Goal: Task Accomplishment & Management: Use online tool/utility

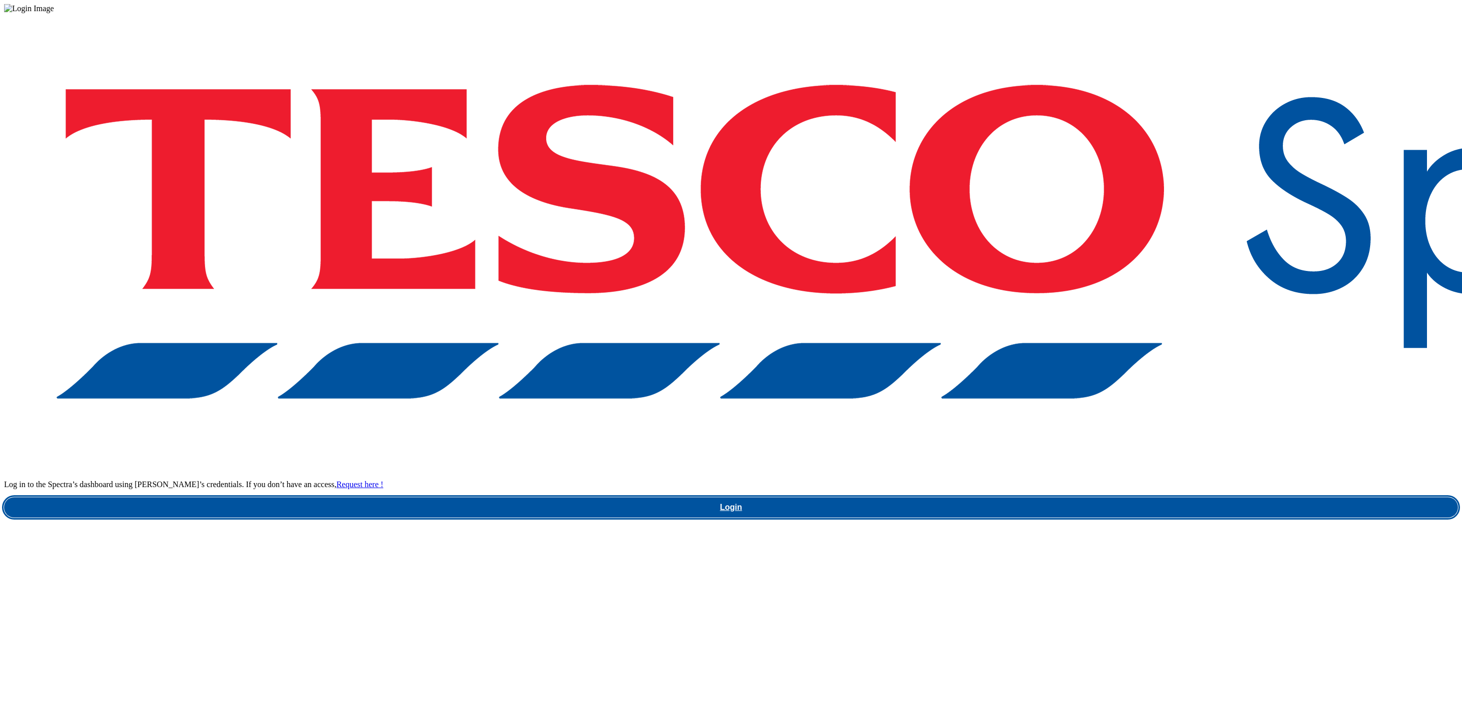
click at [1062, 497] on link "Login" at bounding box center [731, 507] width 1454 height 20
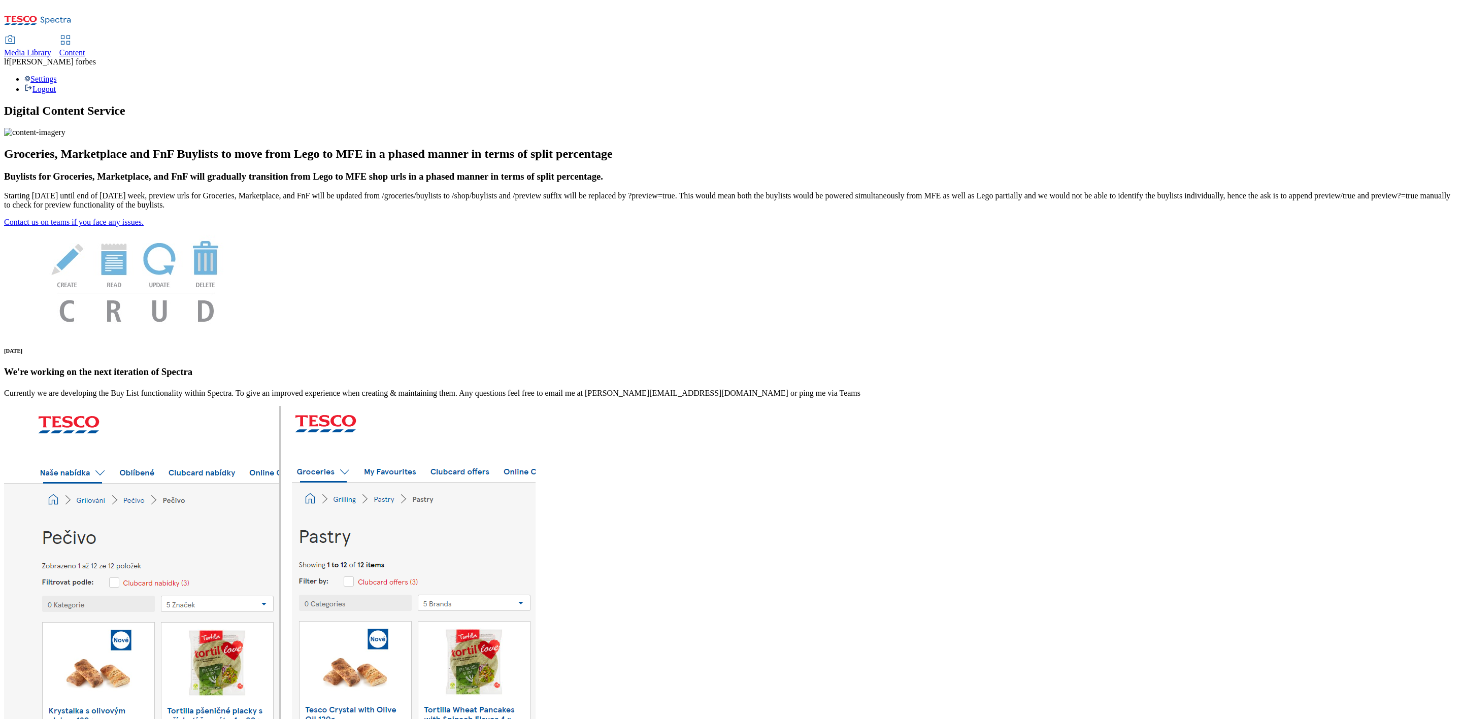
click at [85, 48] on span "Content" at bounding box center [72, 52] width 26 height 9
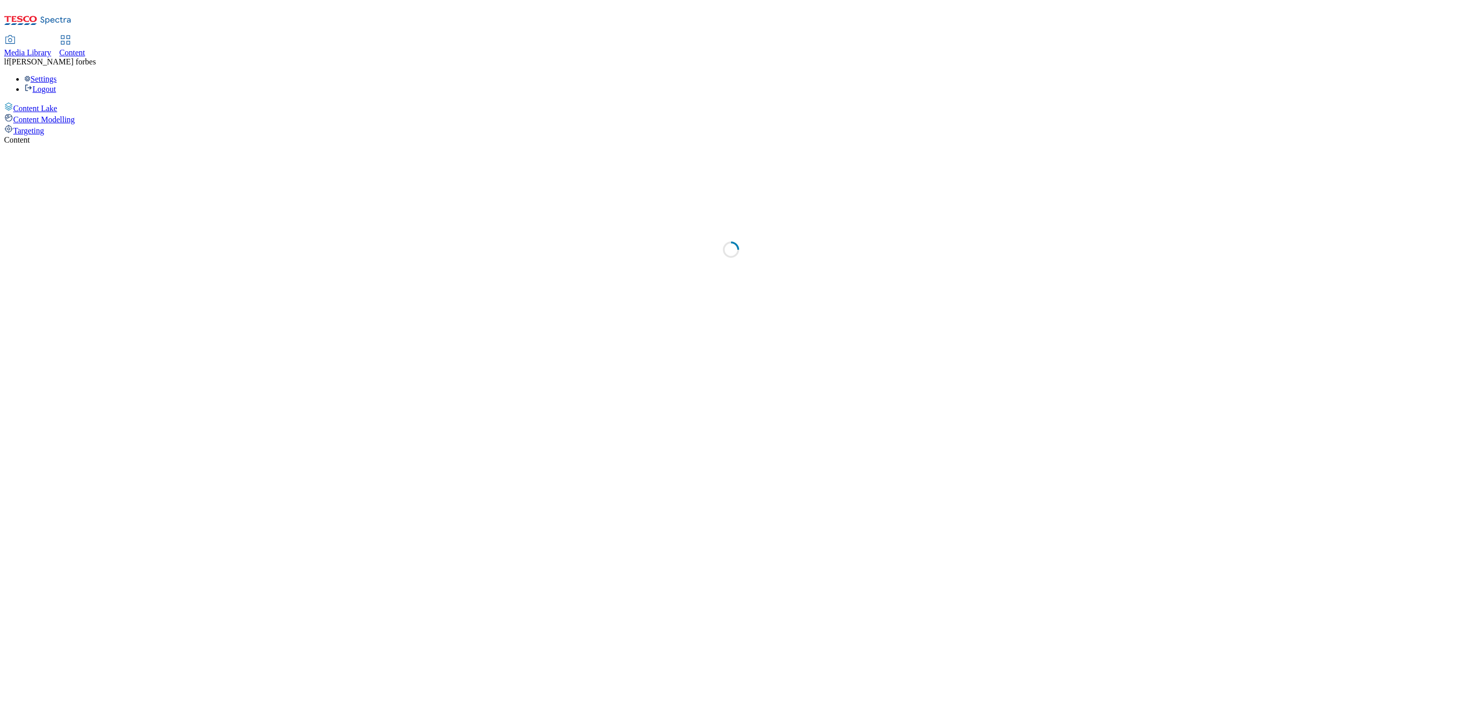
select select "ghs-uk"
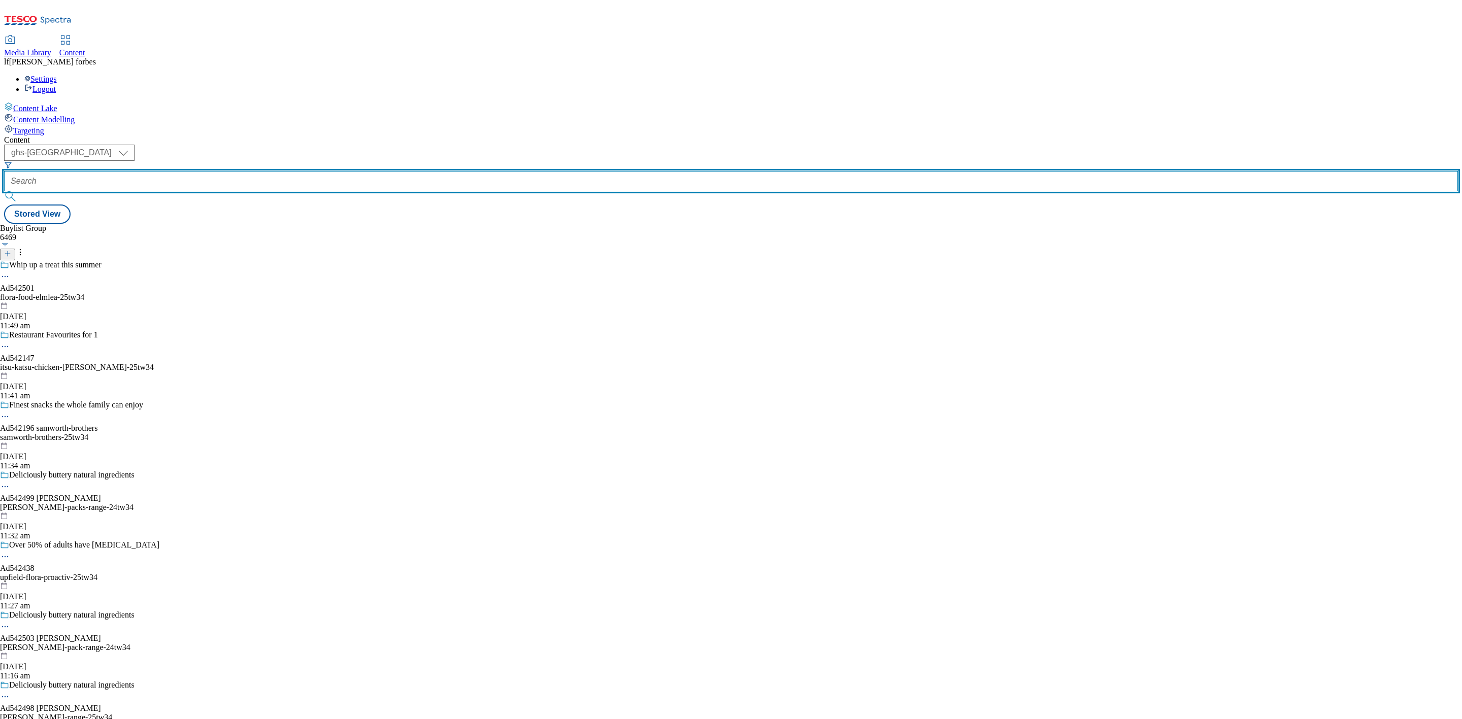
click at [224, 171] on input "text" at bounding box center [731, 181] width 1454 height 20
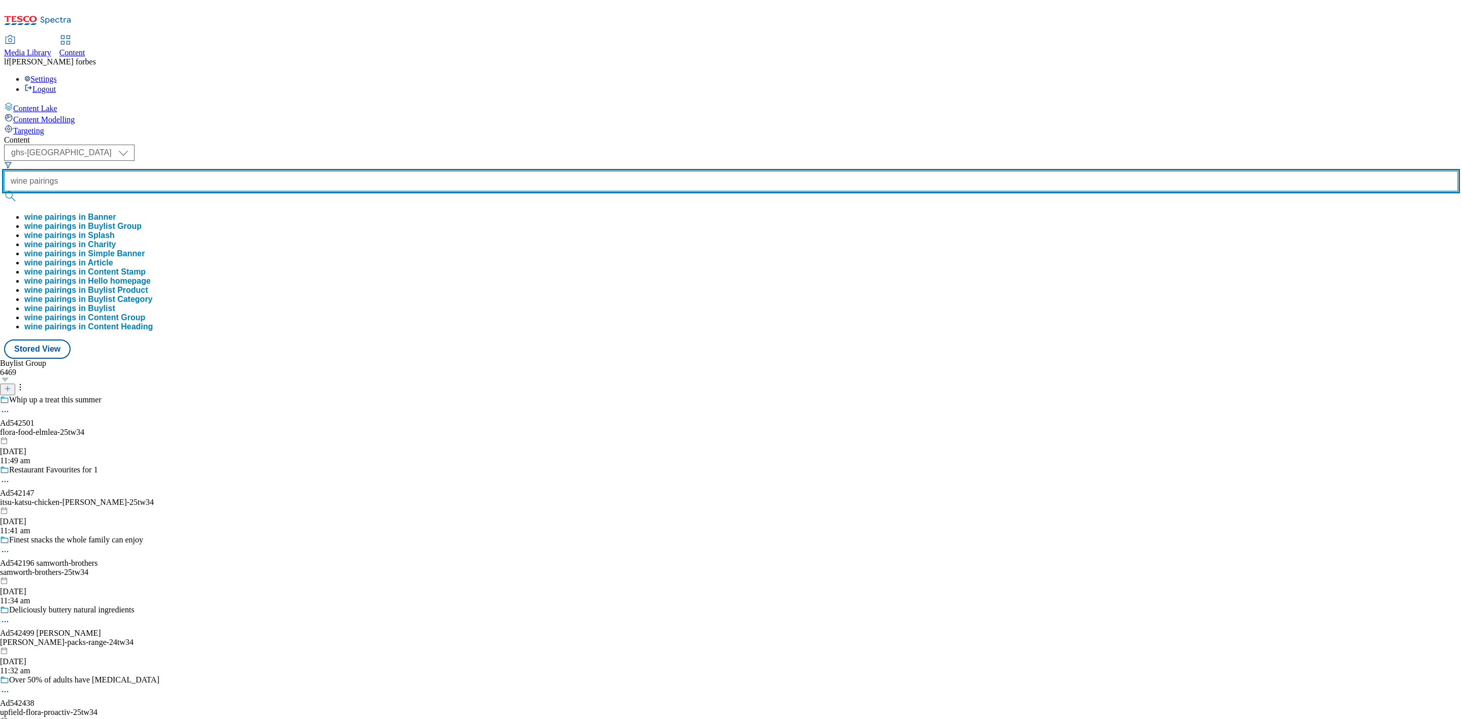
type input "wine pairings"
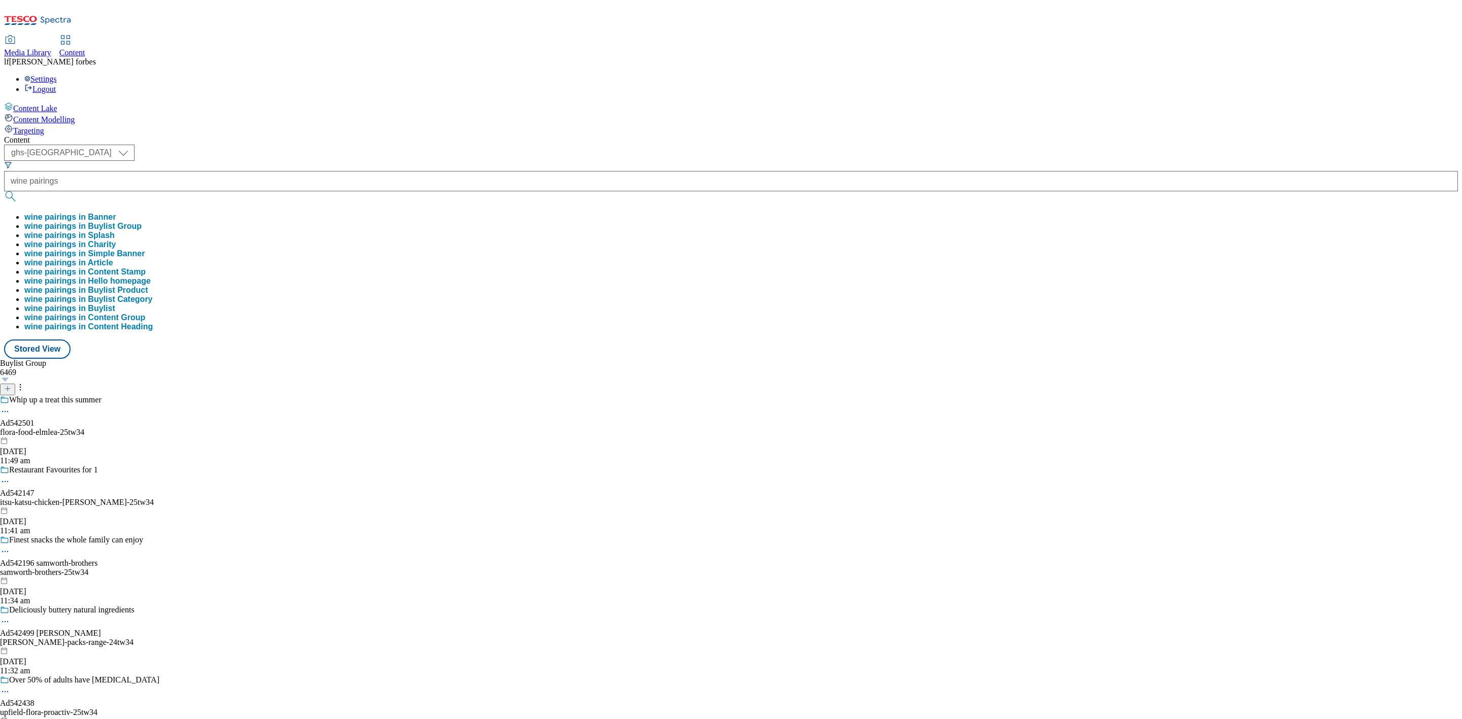
click at [18, 191] on button "submit" at bounding box center [11, 196] width 14 height 10
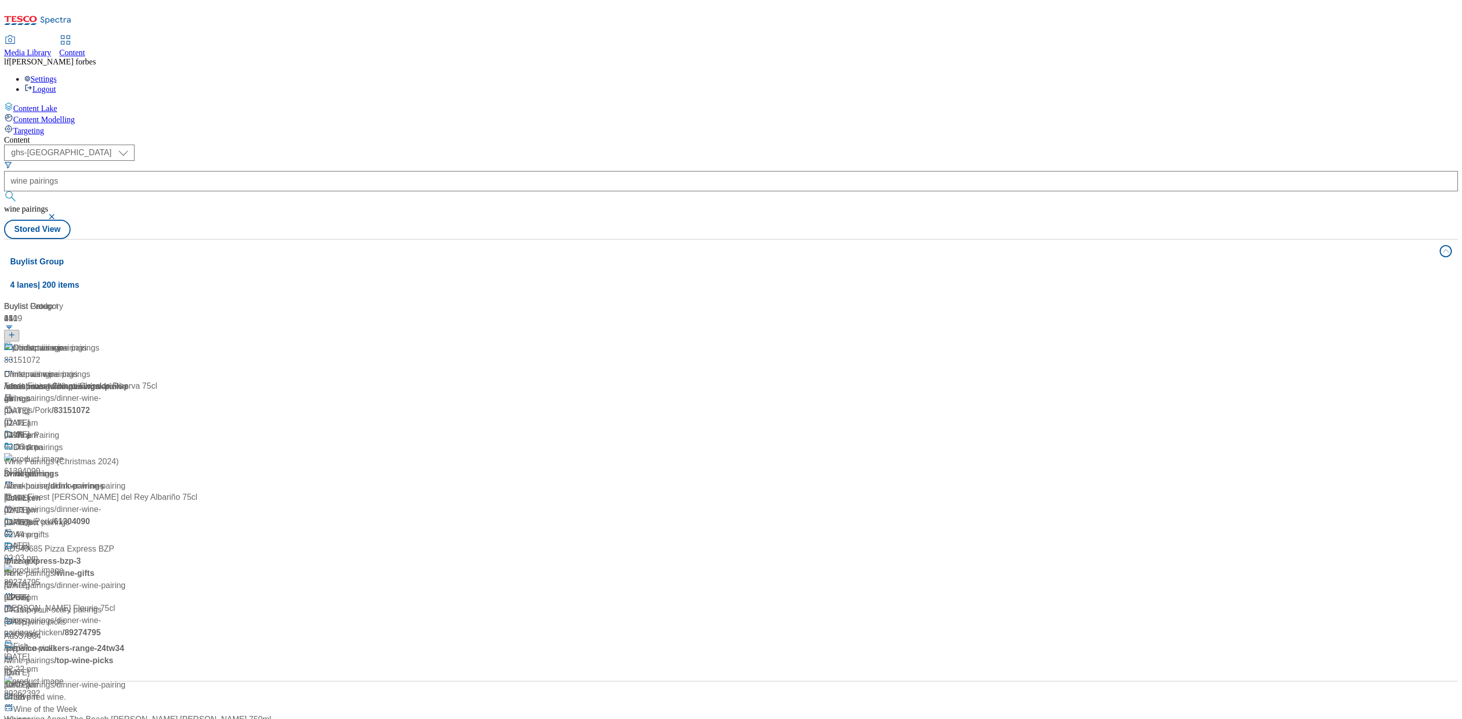
scroll to position [76, 0]
click at [59, 429] on div "Wine Pairing" at bounding box center [36, 435] width 46 height 12
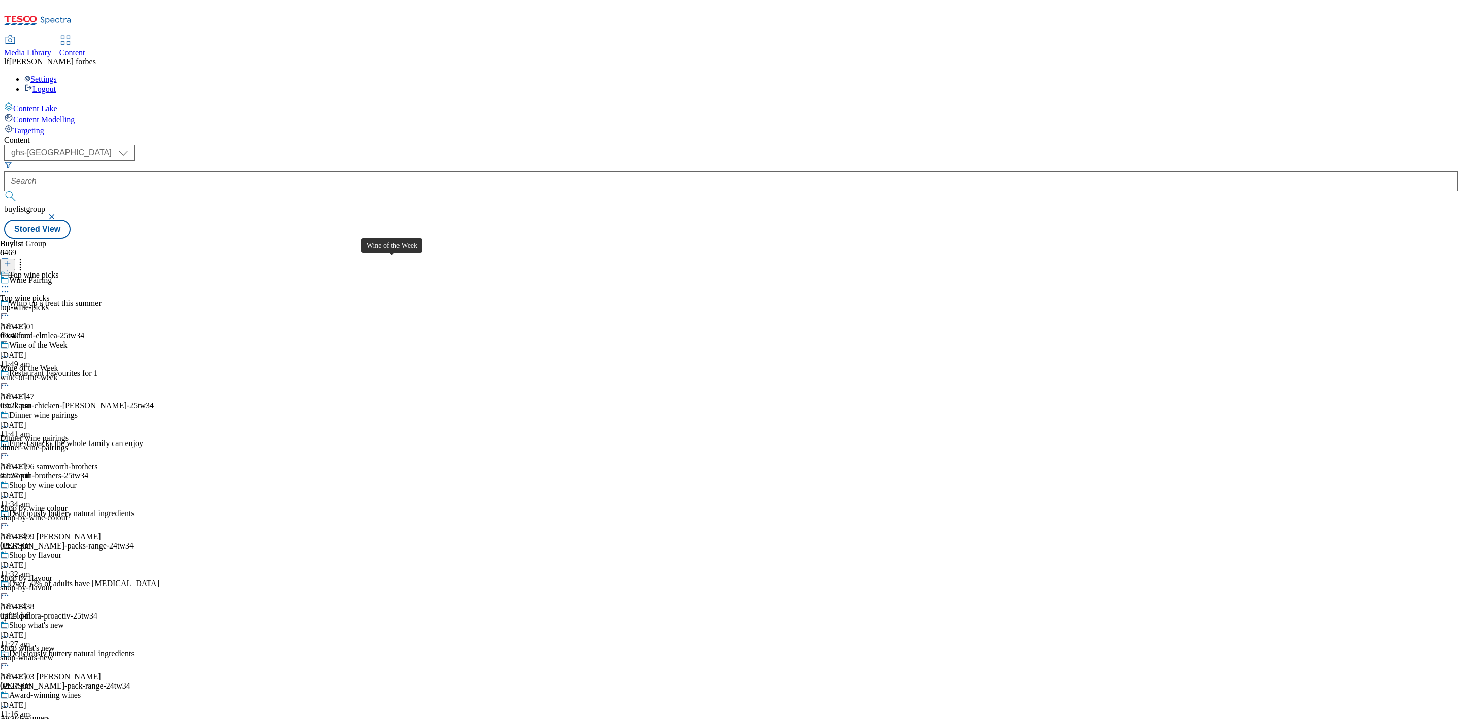
click at [68, 341] on div "Wine of the Week" at bounding box center [38, 345] width 58 height 9
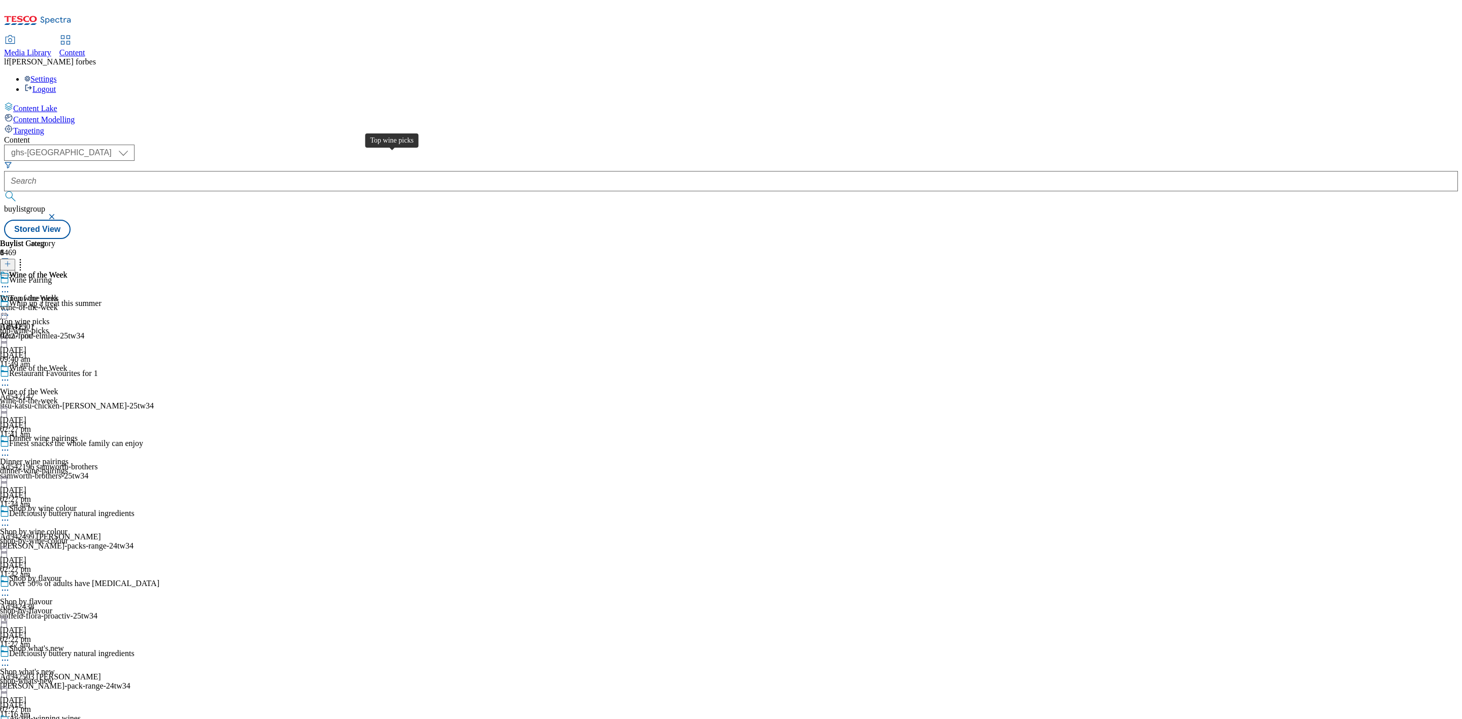
click at [59, 294] on span "Top wine picks" at bounding box center [34, 299] width 50 height 11
click at [59, 271] on div "Top wine picks" at bounding box center [34, 275] width 50 height 9
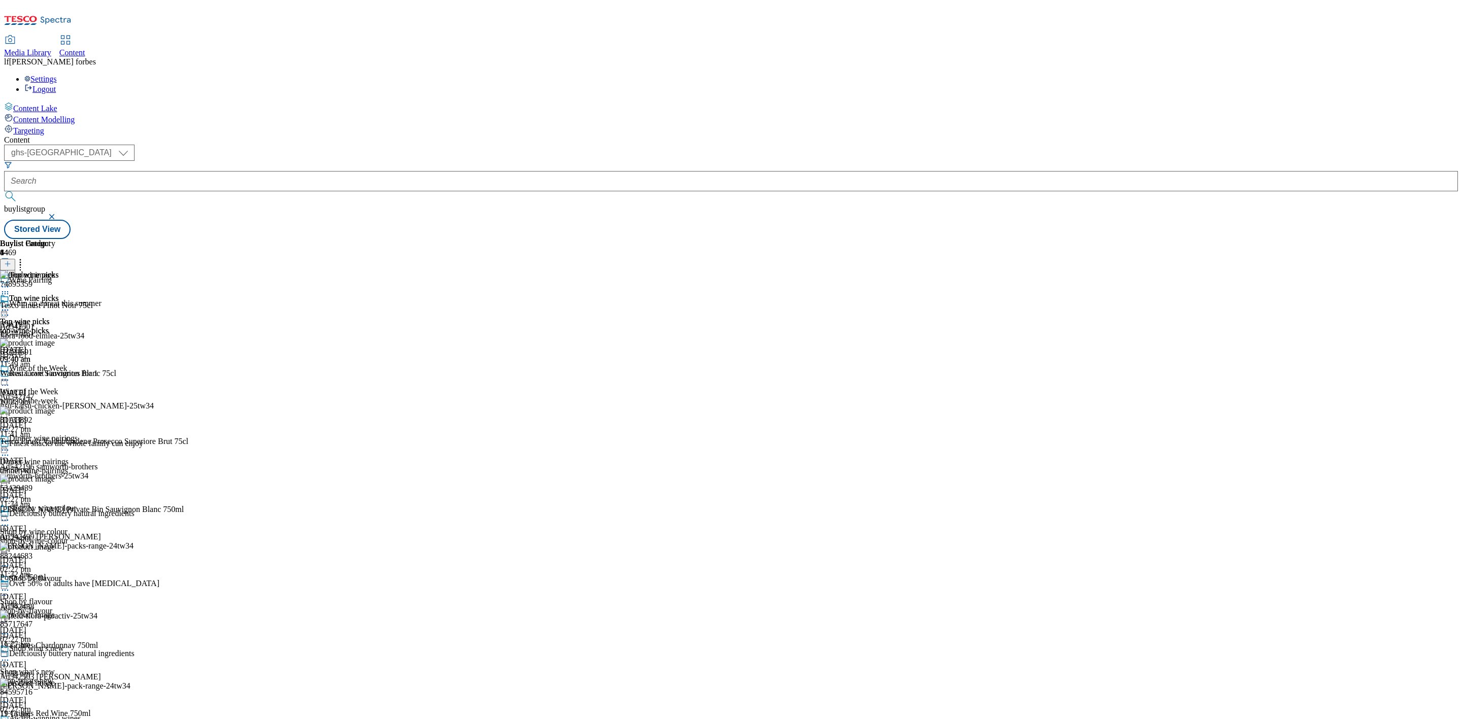
click at [10, 289] on icon at bounding box center [5, 294] width 10 height 10
click at [920, 239] on div "Buylist Group 6469 Wine Pairing Whip up a treat this summer Ad542501 flora-food…" at bounding box center [731, 239] width 1454 height 0
click at [68, 364] on div "Wine of the Week" at bounding box center [38, 368] width 58 height 9
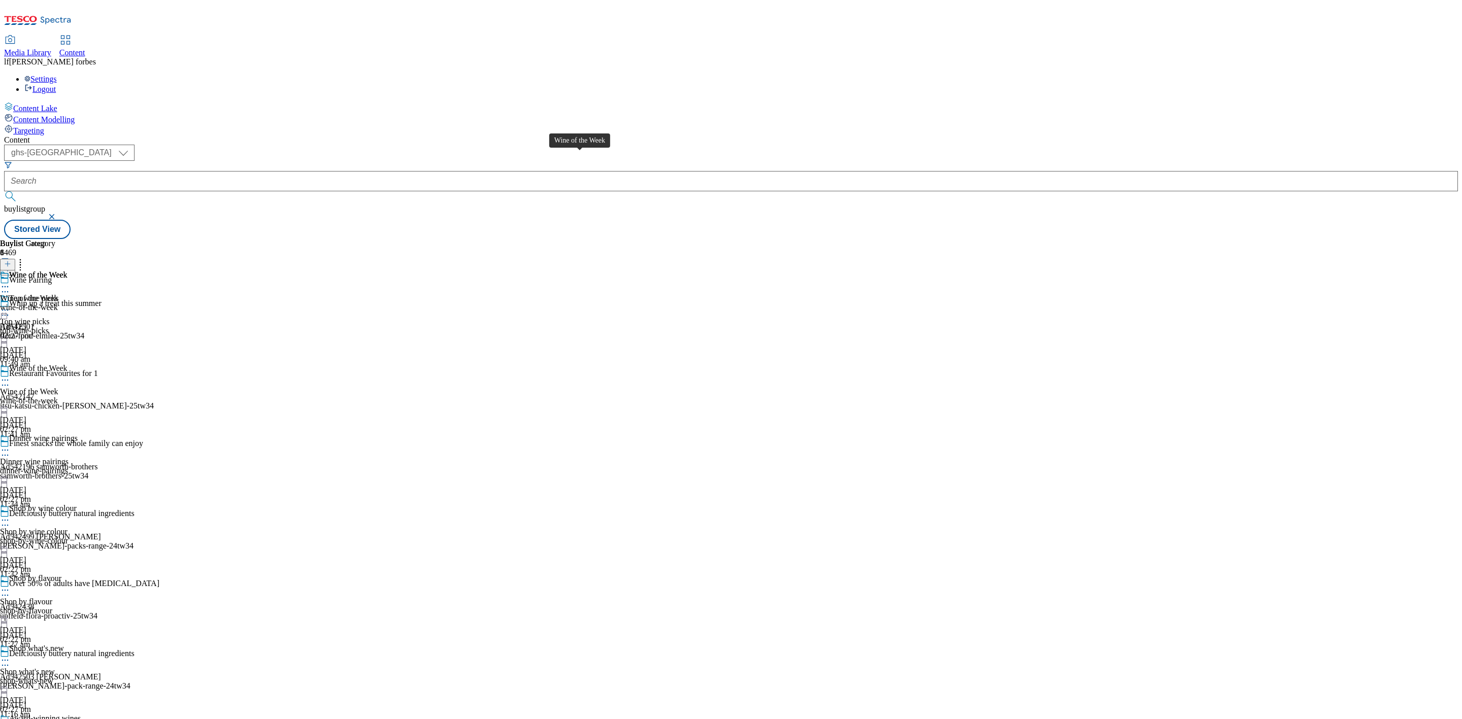
click at [68, 271] on div "Wine of the Week" at bounding box center [38, 275] width 58 height 9
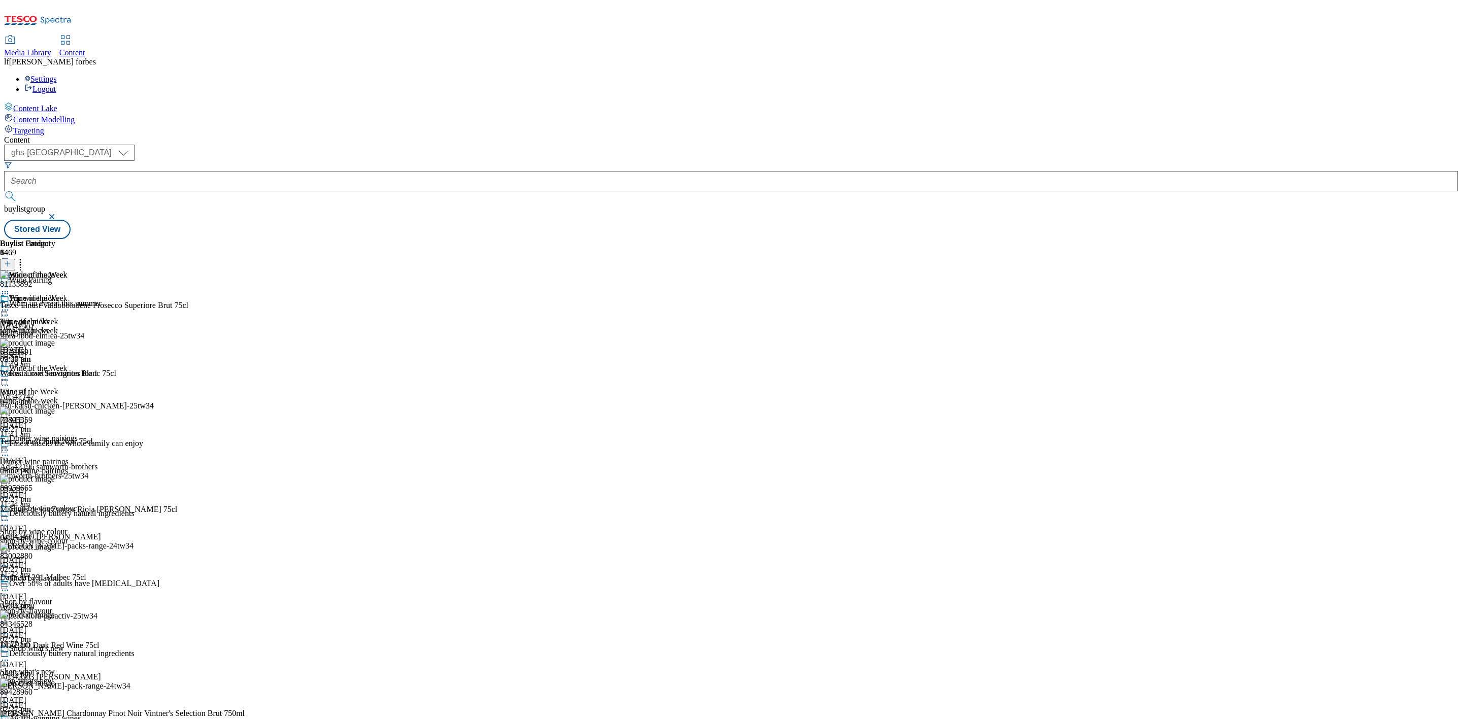
click at [10, 305] on icon at bounding box center [5, 310] width 10 height 10
click at [64, 421] on span "Un-publish" at bounding box center [47, 425] width 32 height 8
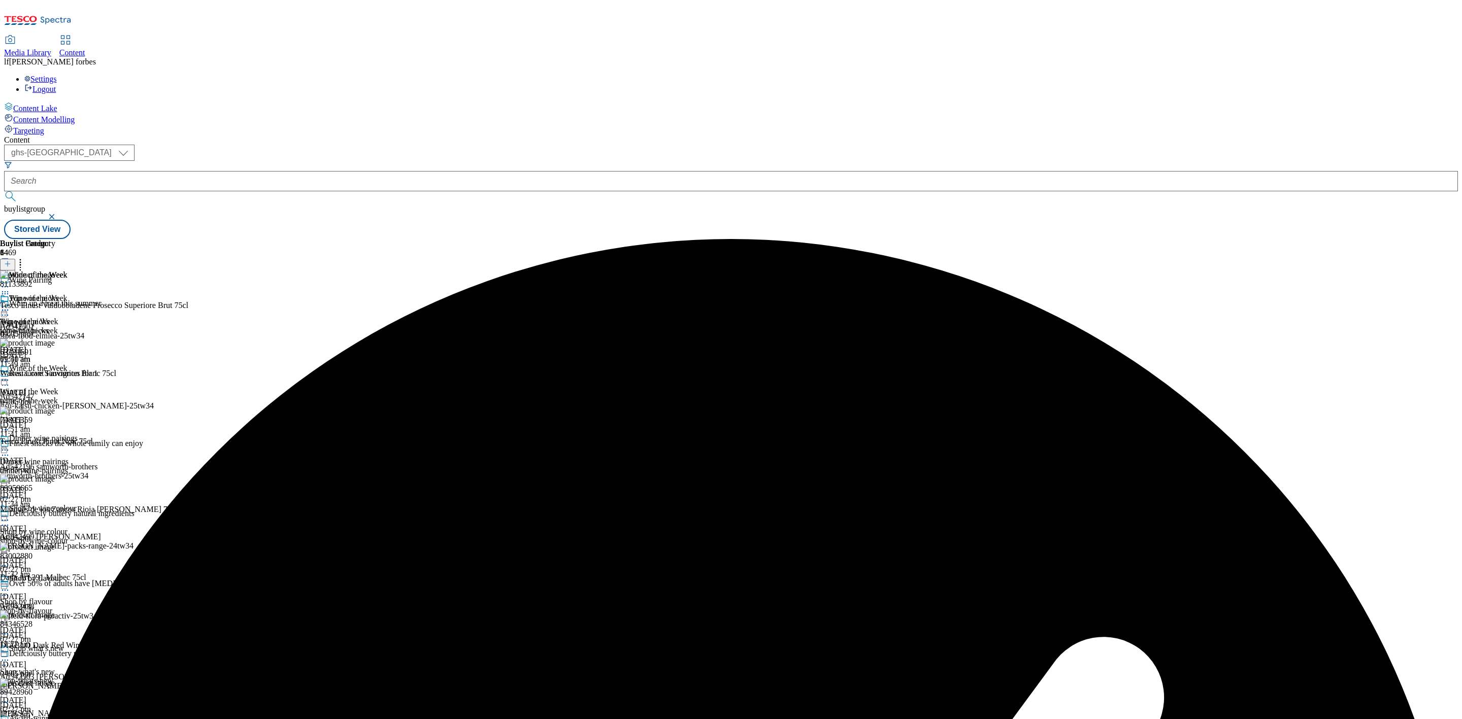
click at [10, 305] on icon at bounding box center [5, 310] width 10 height 10
click at [88, 384] on li "Un-preview" at bounding box center [54, 390] width 68 height 12
click at [10, 305] on icon at bounding box center [5, 310] width 10 height 10
click at [88, 384] on li "Un-preview" at bounding box center [54, 390] width 68 height 12
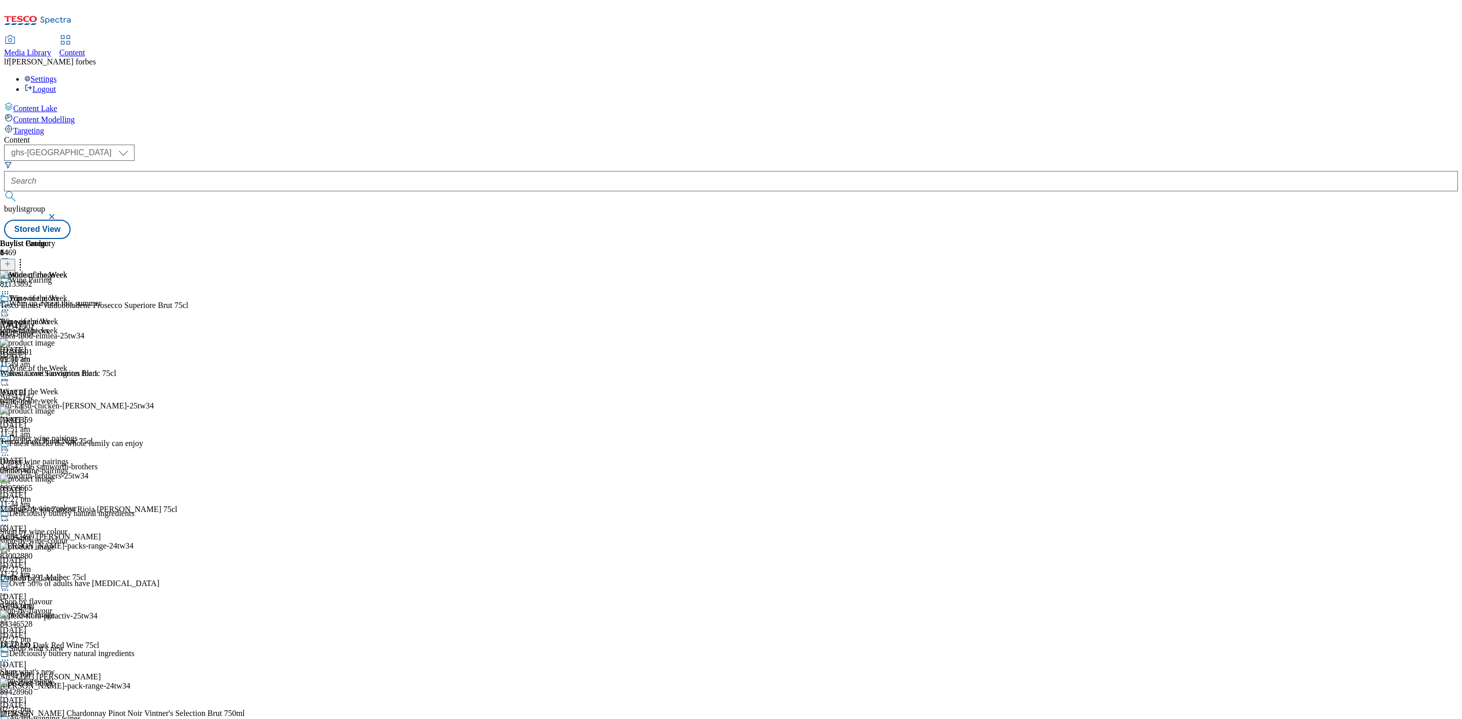
click at [68, 294] on div "Wine of the Week" at bounding box center [34, 305] width 68 height 23
click at [10, 305] on icon at bounding box center [5, 310] width 10 height 10
click at [70, 384] on button "Un-preview" at bounding box center [44, 390] width 49 height 12
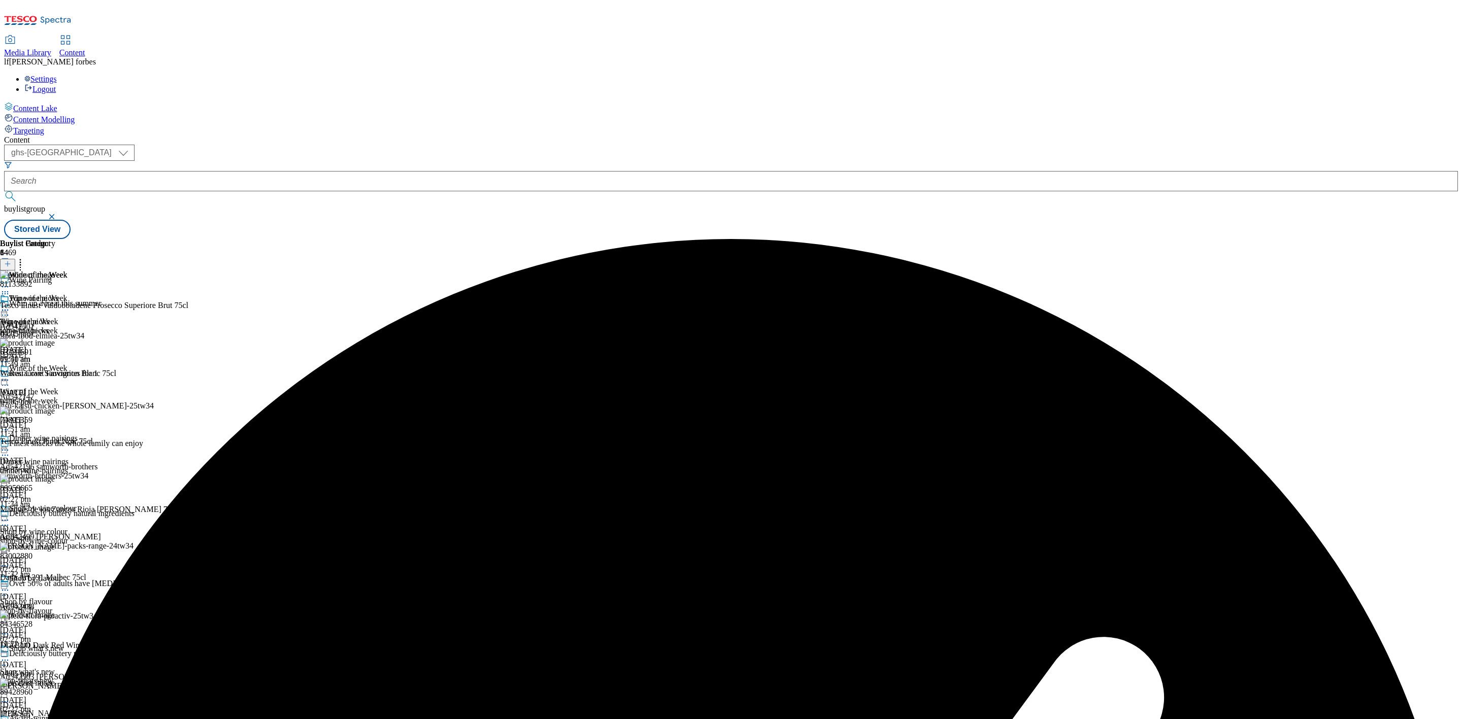
click at [11, 260] on icon at bounding box center [7, 263] width 7 height 7
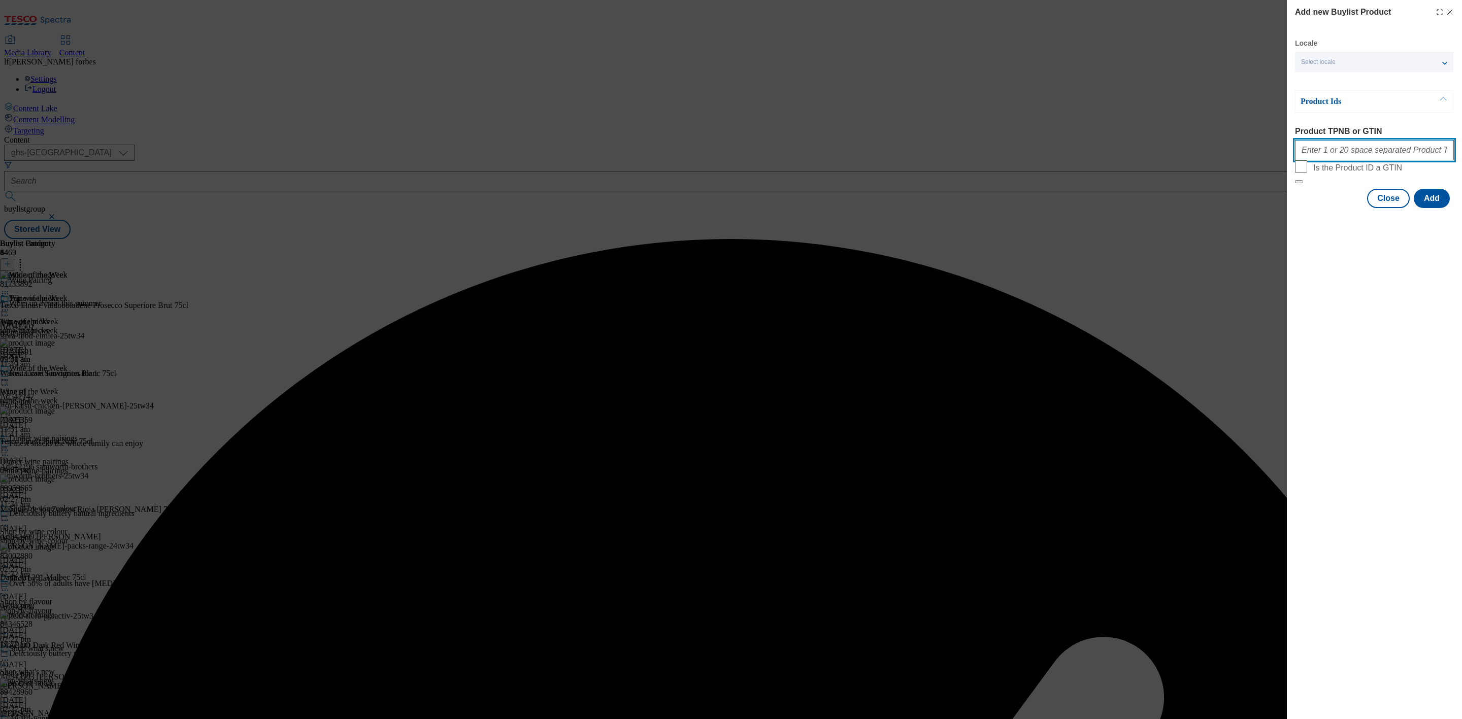
click at [1328, 157] on input "Product TPNB or GTIN" at bounding box center [1374, 150] width 159 height 20
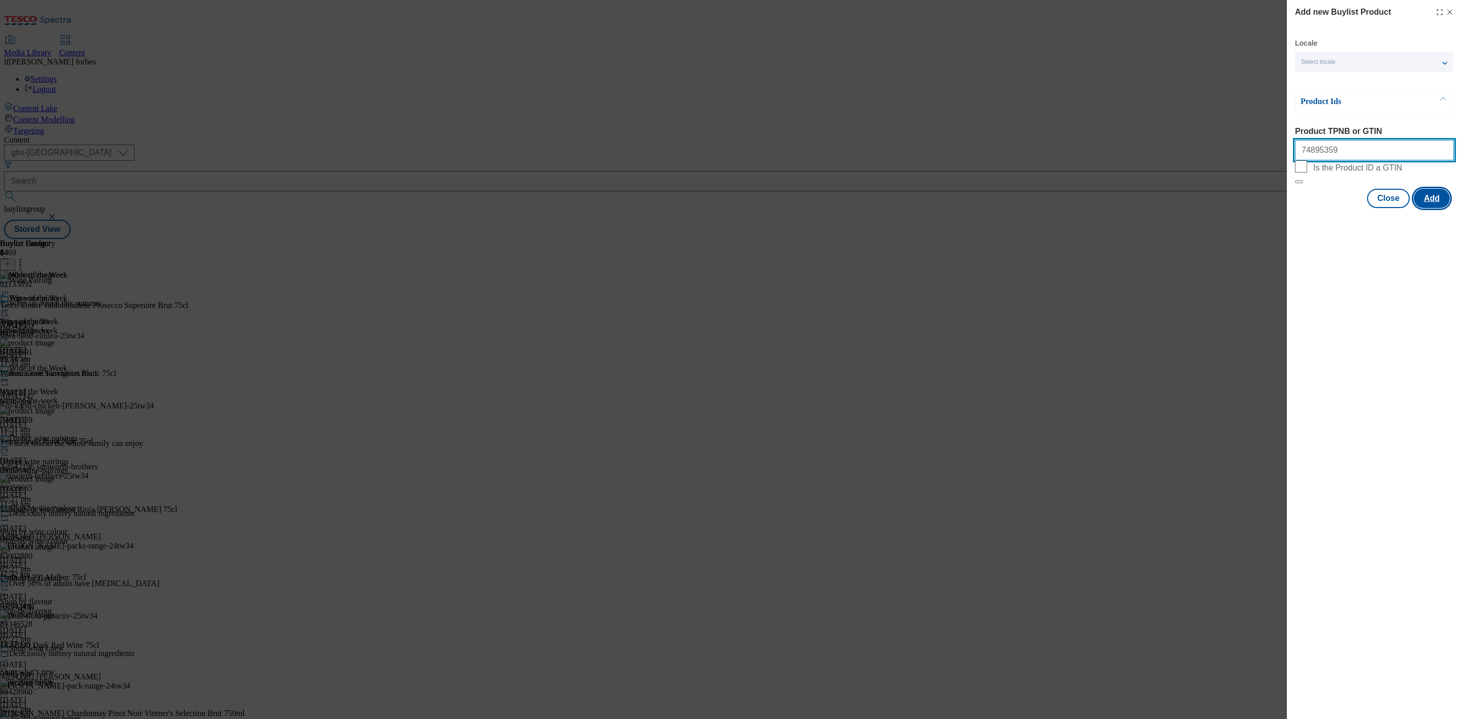
type input "74895359"
click at [1435, 208] on button "Add" at bounding box center [1432, 198] width 36 height 19
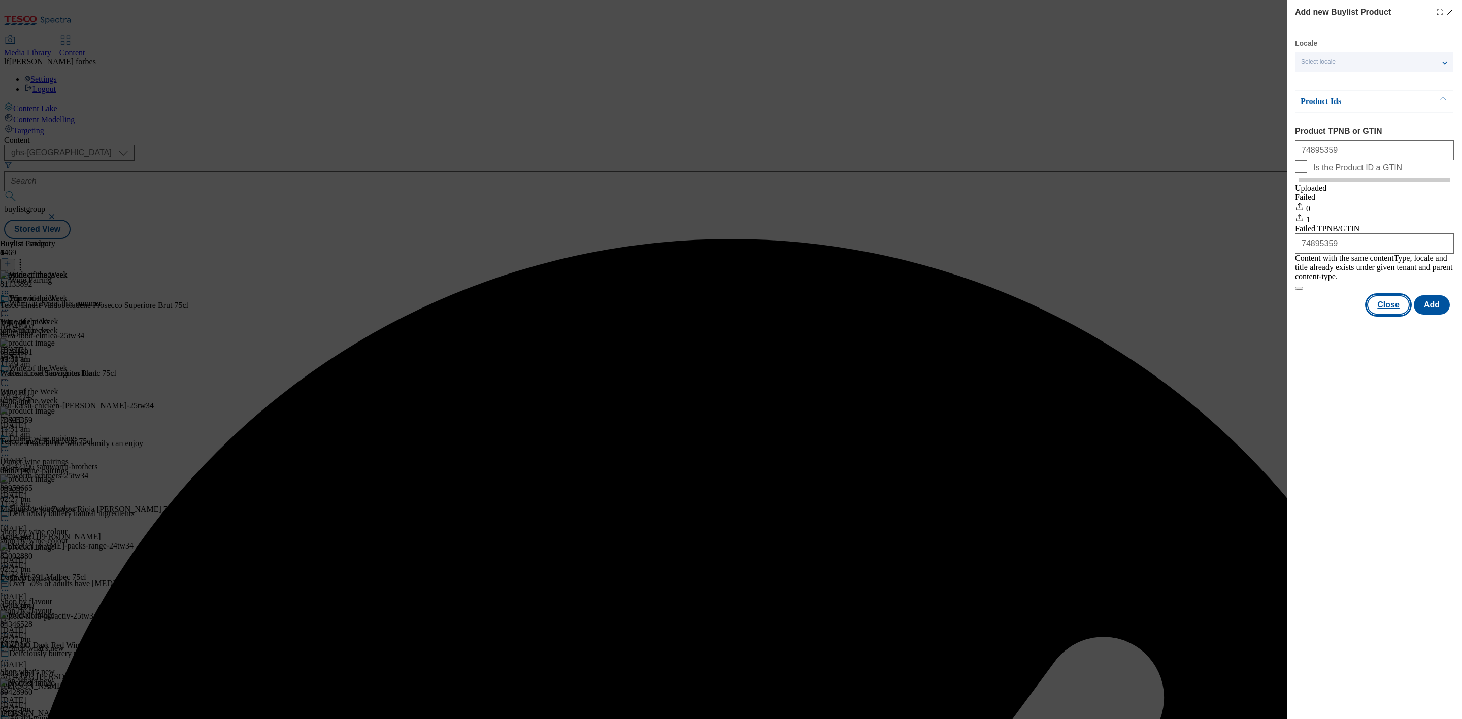
click at [1402, 308] on button "Close" at bounding box center [1388, 304] width 43 height 19
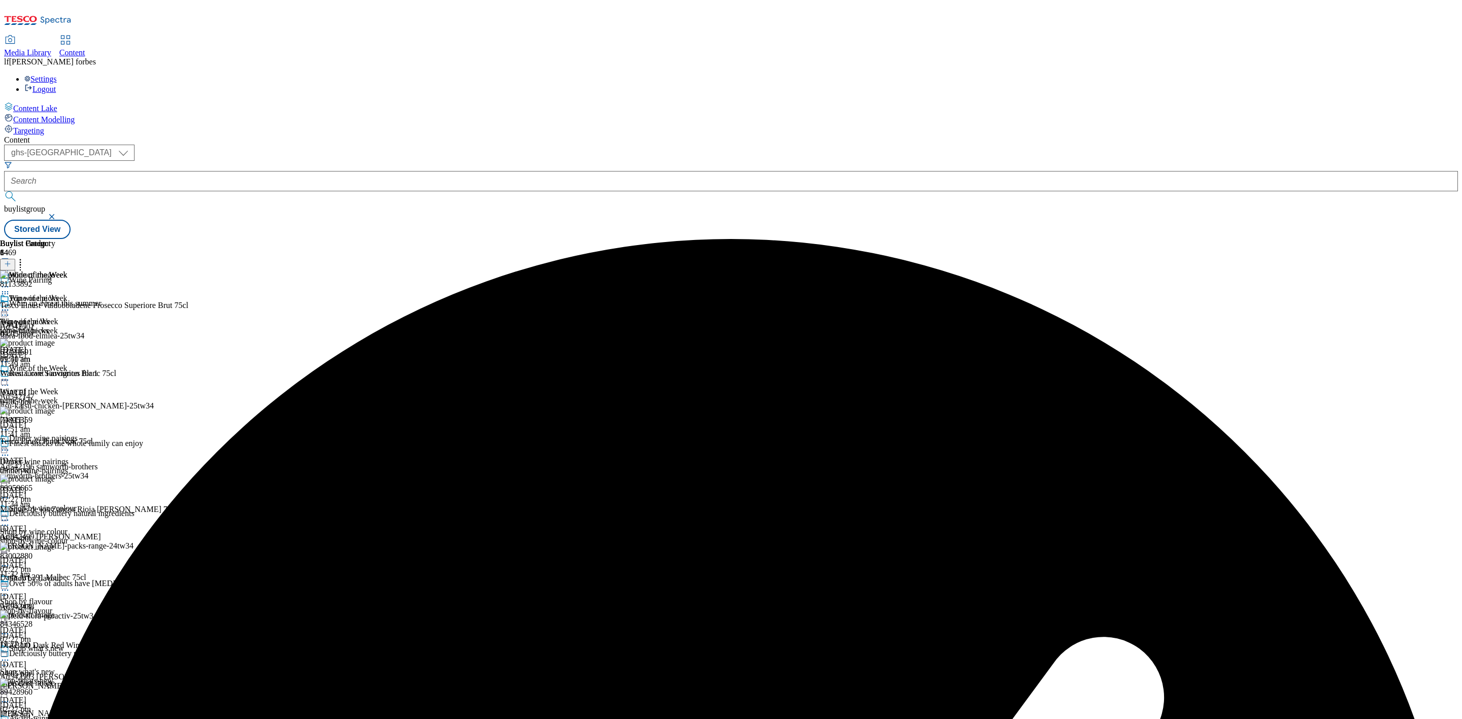
click at [25, 257] on icon at bounding box center [20, 262] width 10 height 10
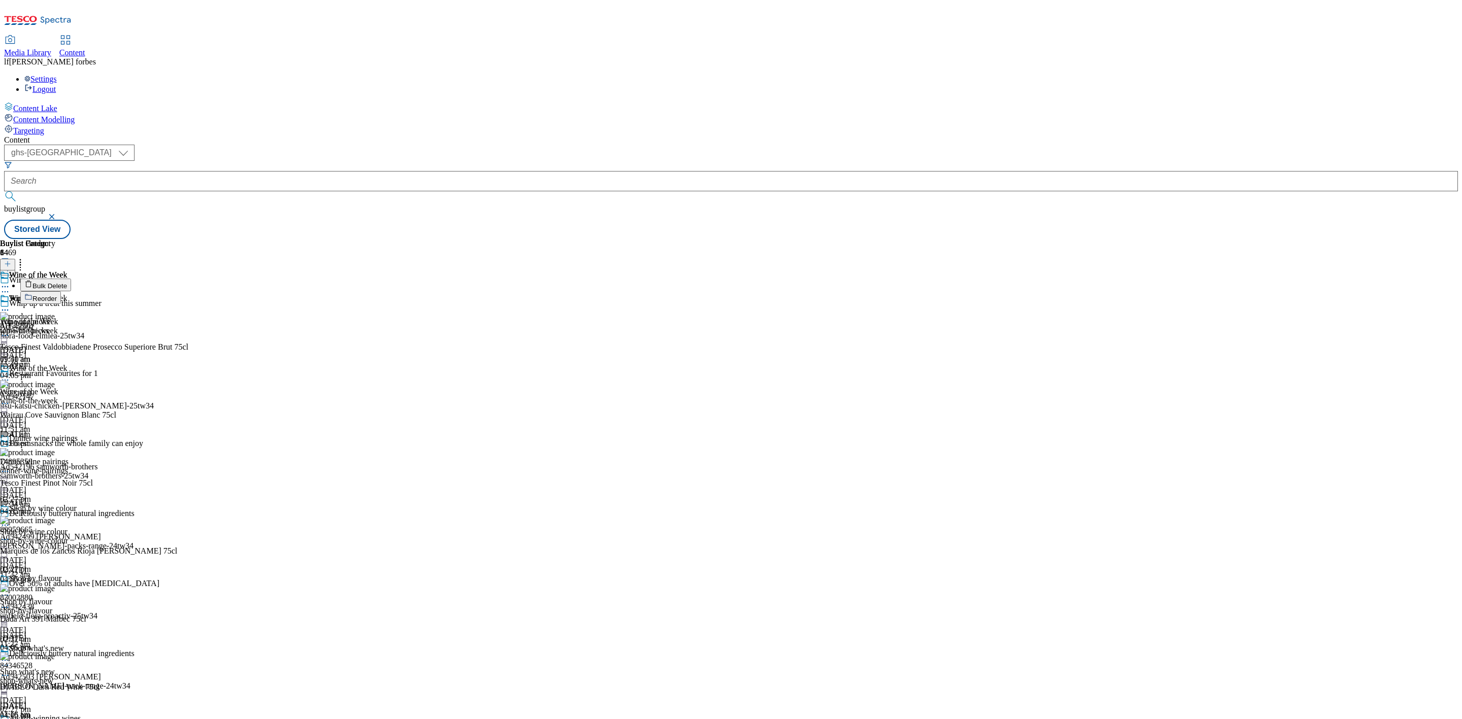
click at [57, 295] on span "Reorder" at bounding box center [44, 299] width 24 height 8
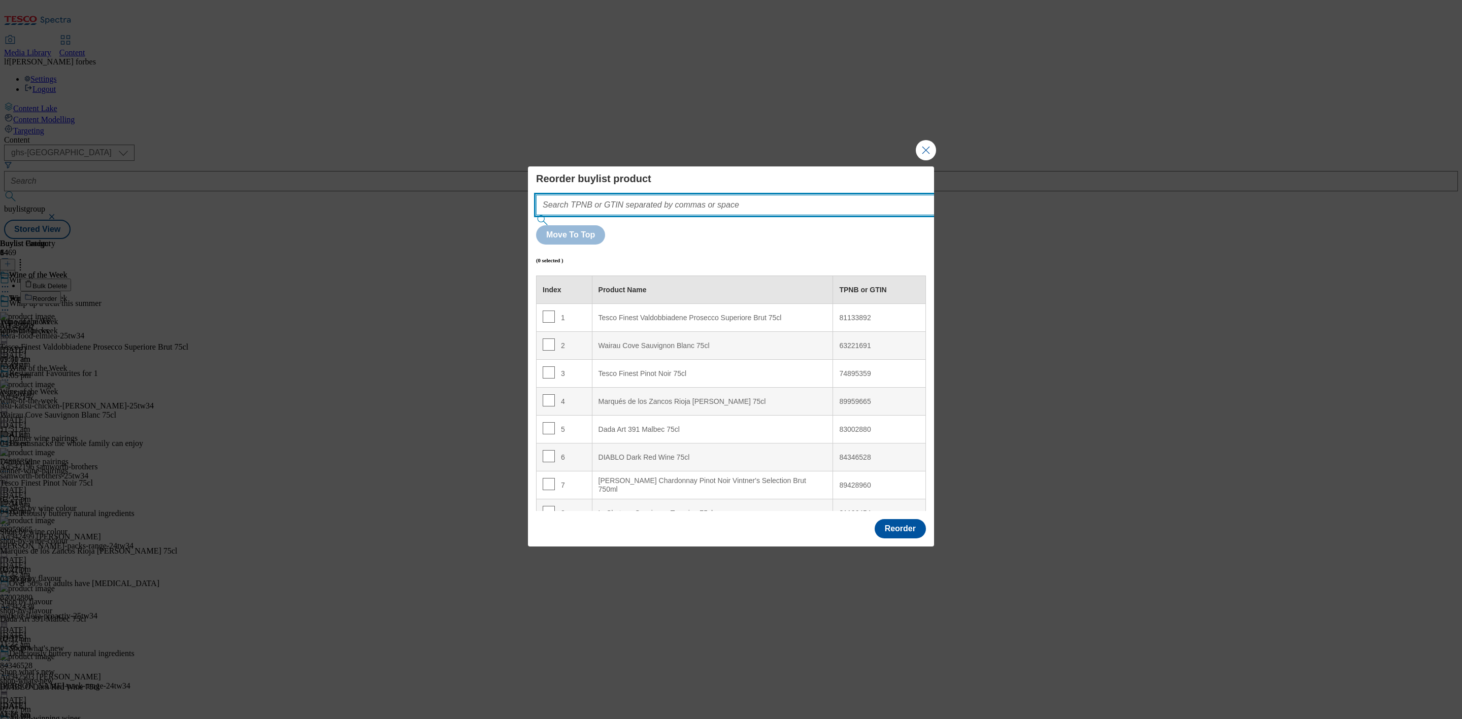
click at [631, 215] on input "Modal" at bounding box center [750, 205] width 429 height 20
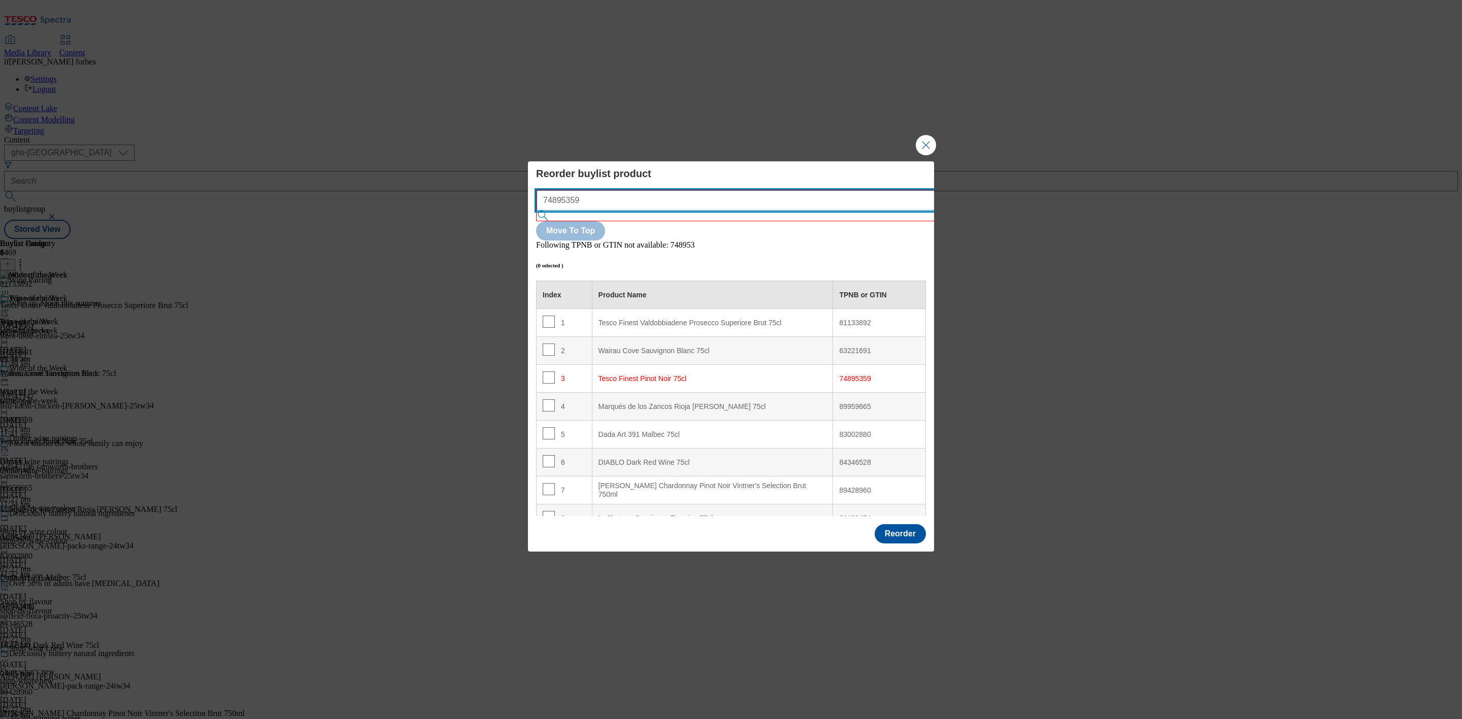
scroll to position [93, 0]
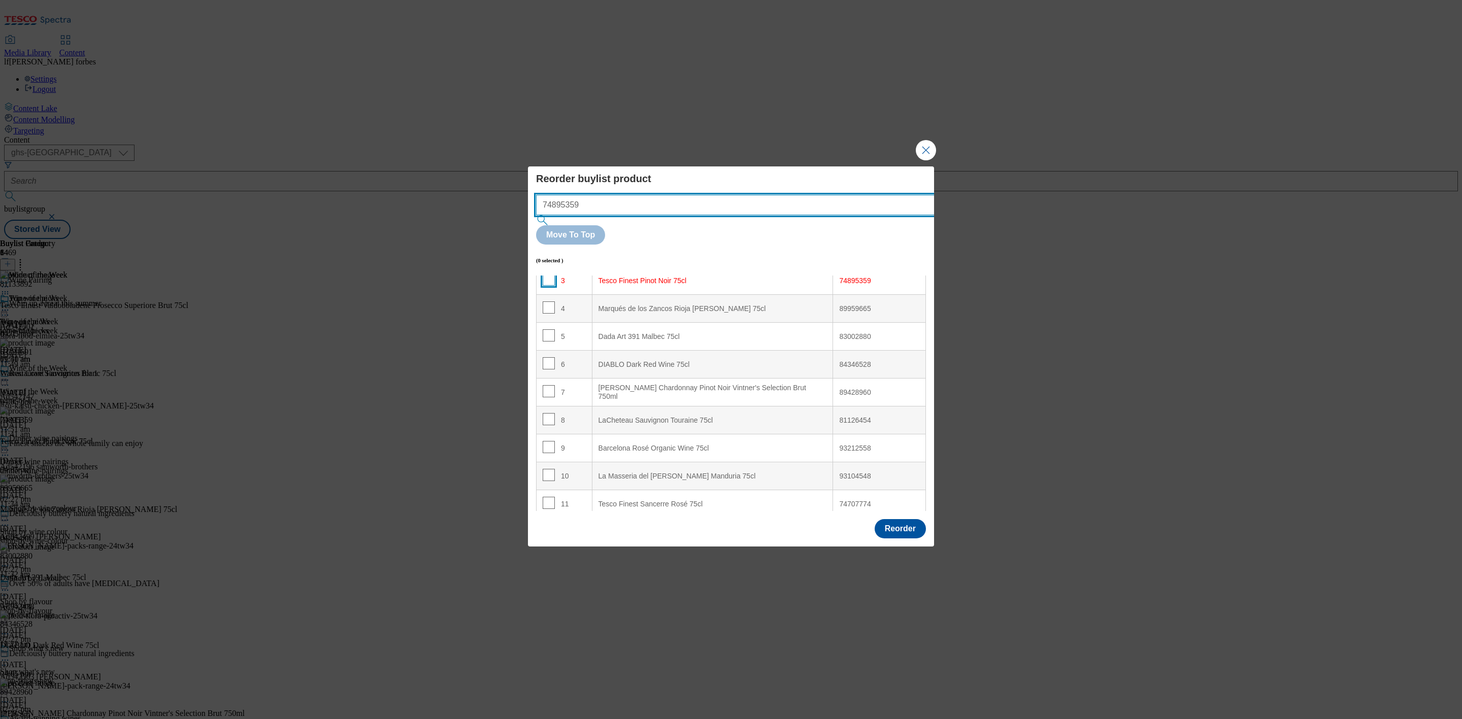
type input "74895359"
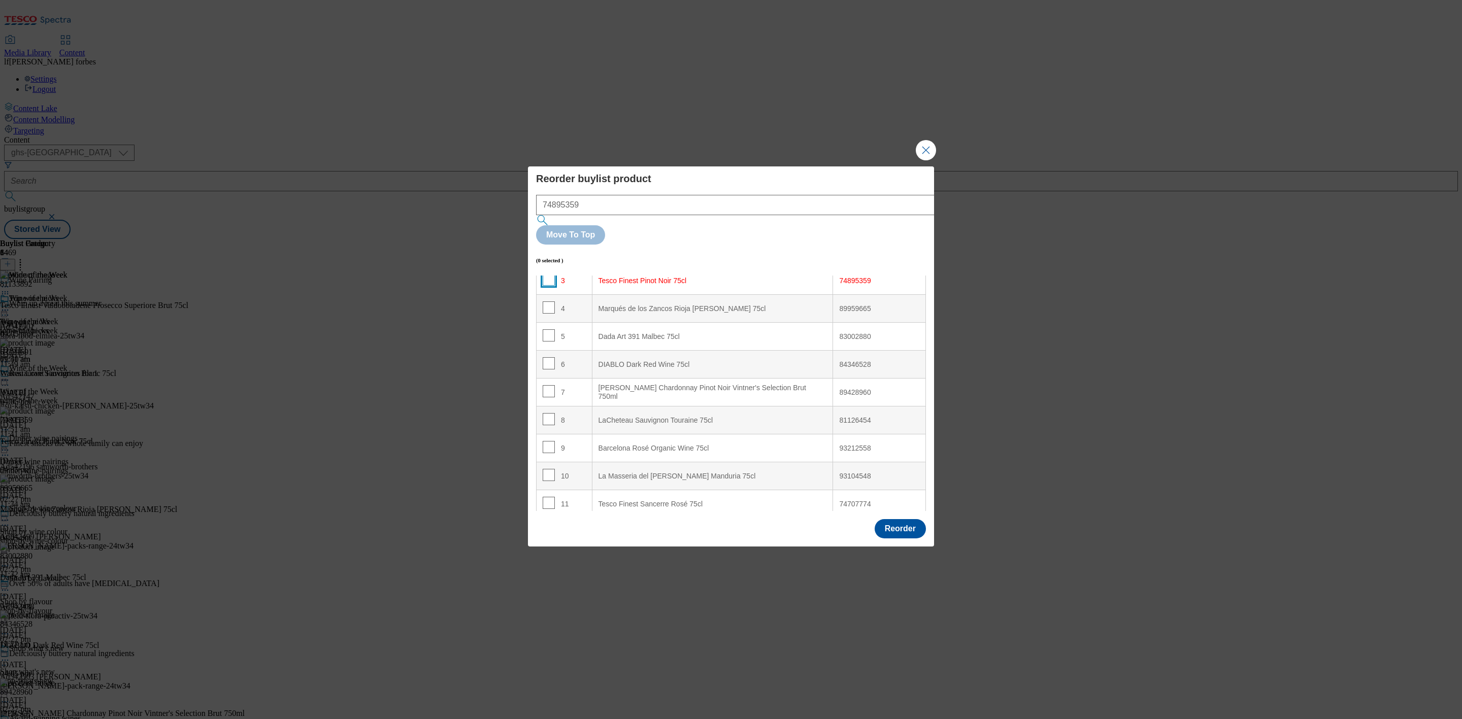
click at [548, 274] on input "Modal" at bounding box center [549, 280] width 12 height 12
checkbox input "true"
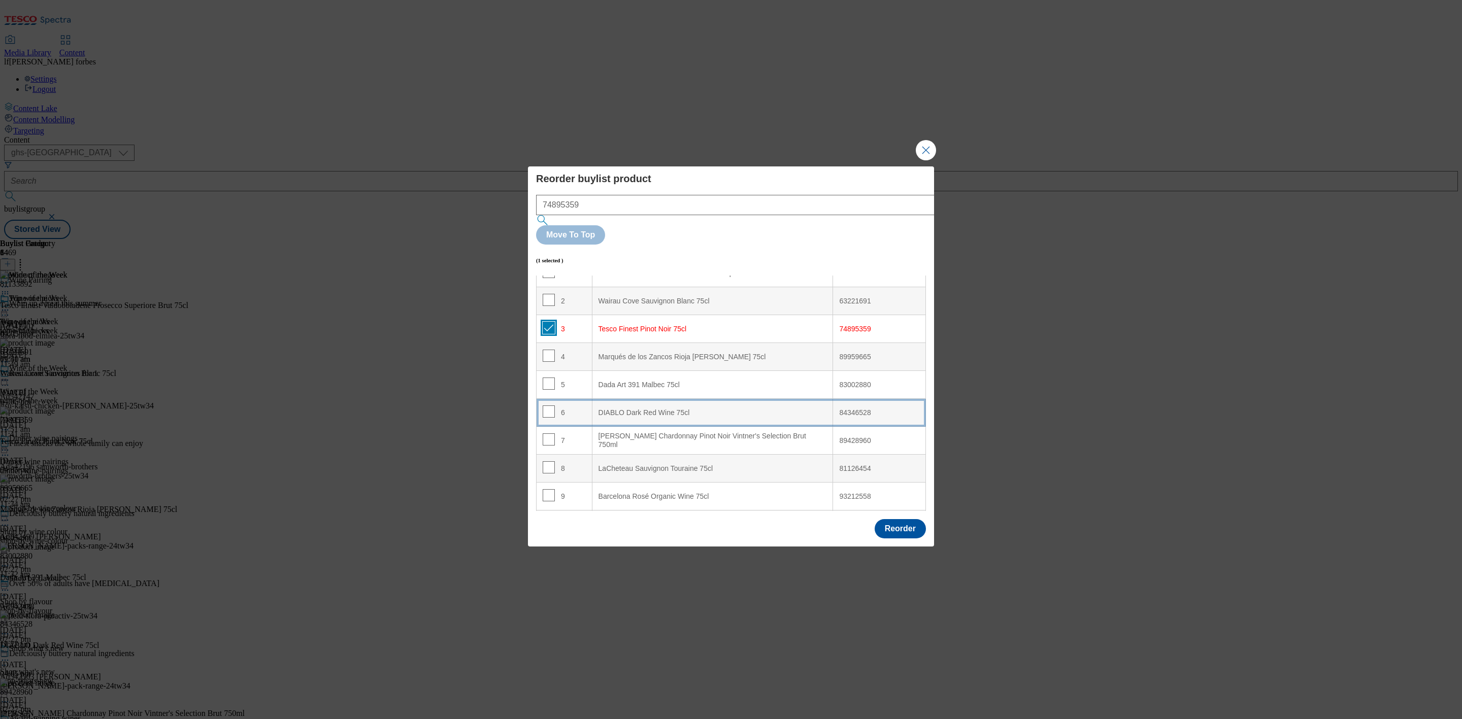
scroll to position [0, 0]
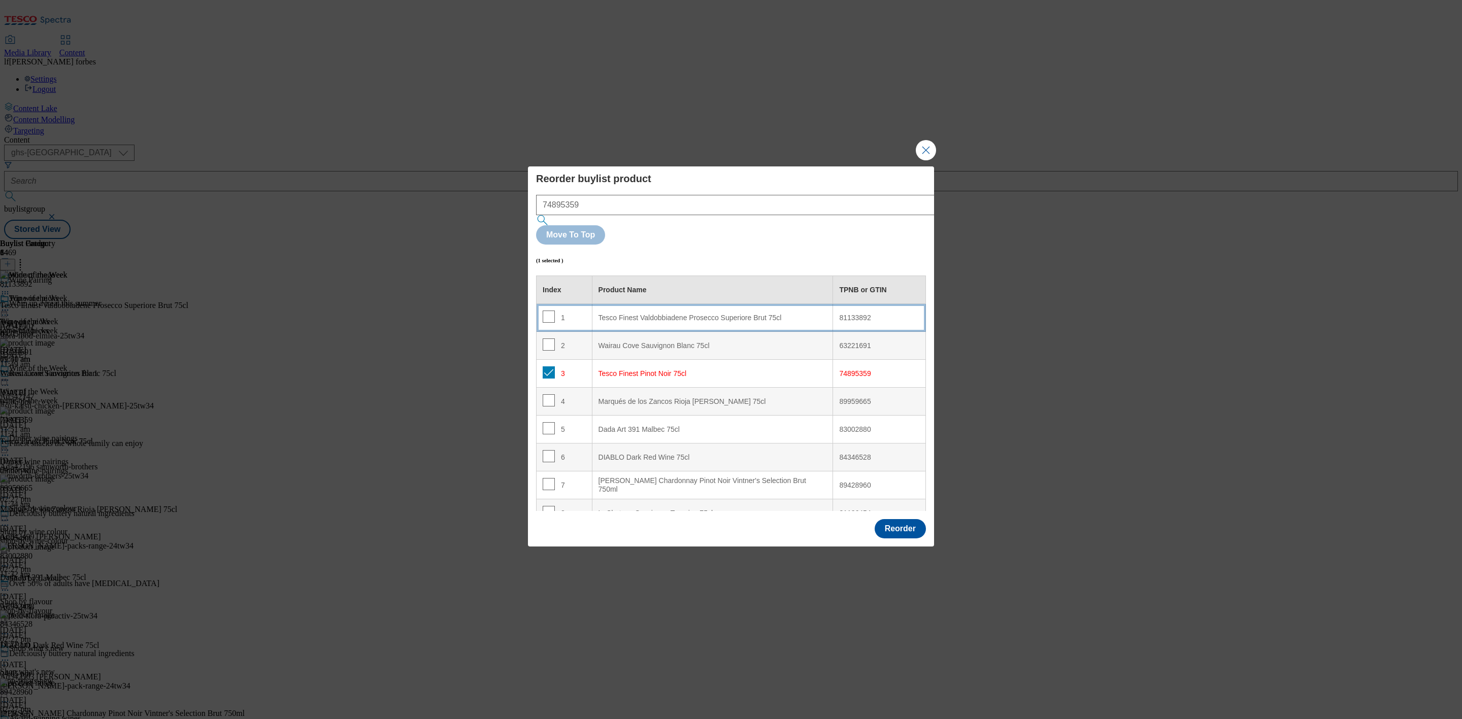
click at [652, 314] on div "Tesco Finest Valdobbiadene Prosecco Superiore Brut 75cl" at bounding box center [712, 318] width 228 height 9
click at [547, 311] on input "Modal" at bounding box center [549, 317] width 12 height 12
checkbox input "false"
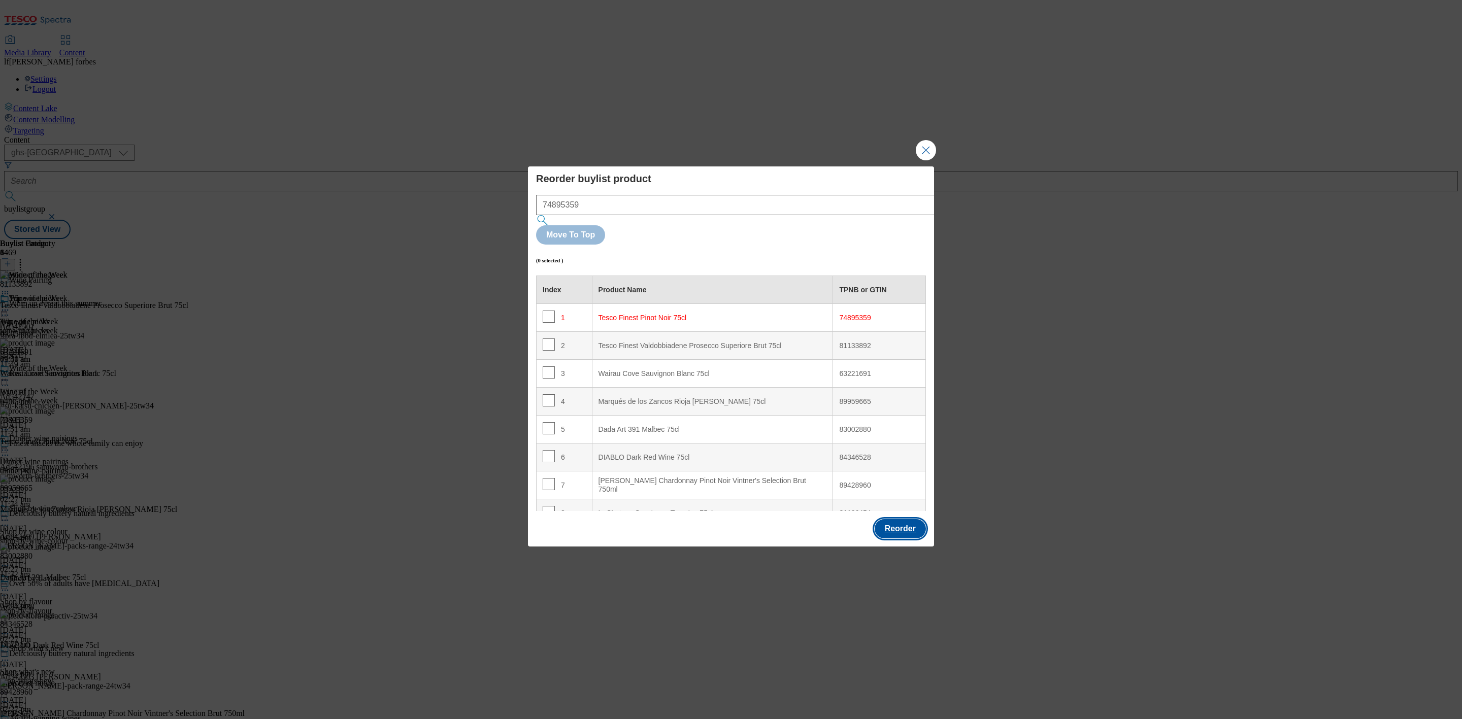
click at [907, 519] on button "Reorder" at bounding box center [900, 528] width 51 height 19
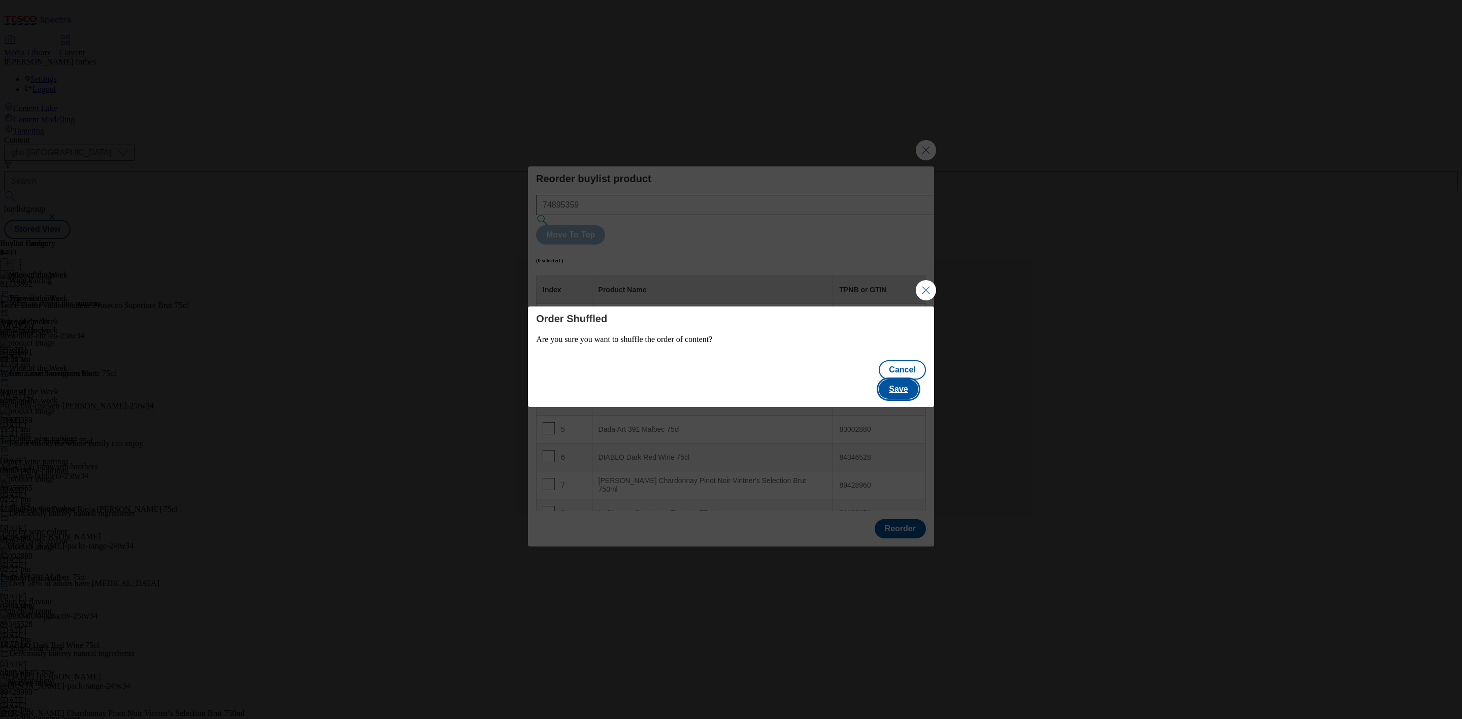
click at [910, 381] on button "Save" at bounding box center [898, 389] width 39 height 19
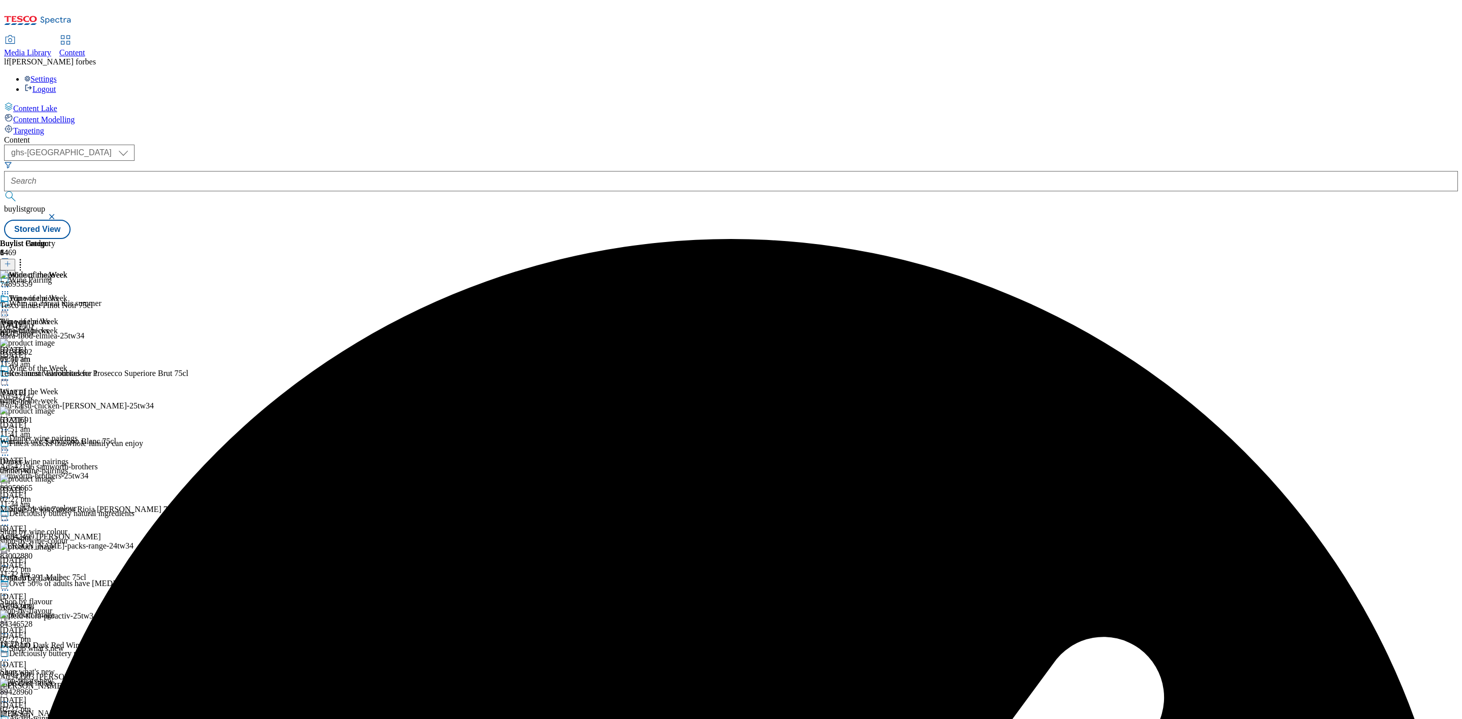
click at [10, 305] on icon at bounding box center [5, 310] width 10 height 10
click at [55, 375] on span "Preview" at bounding box center [43, 379] width 24 height 8
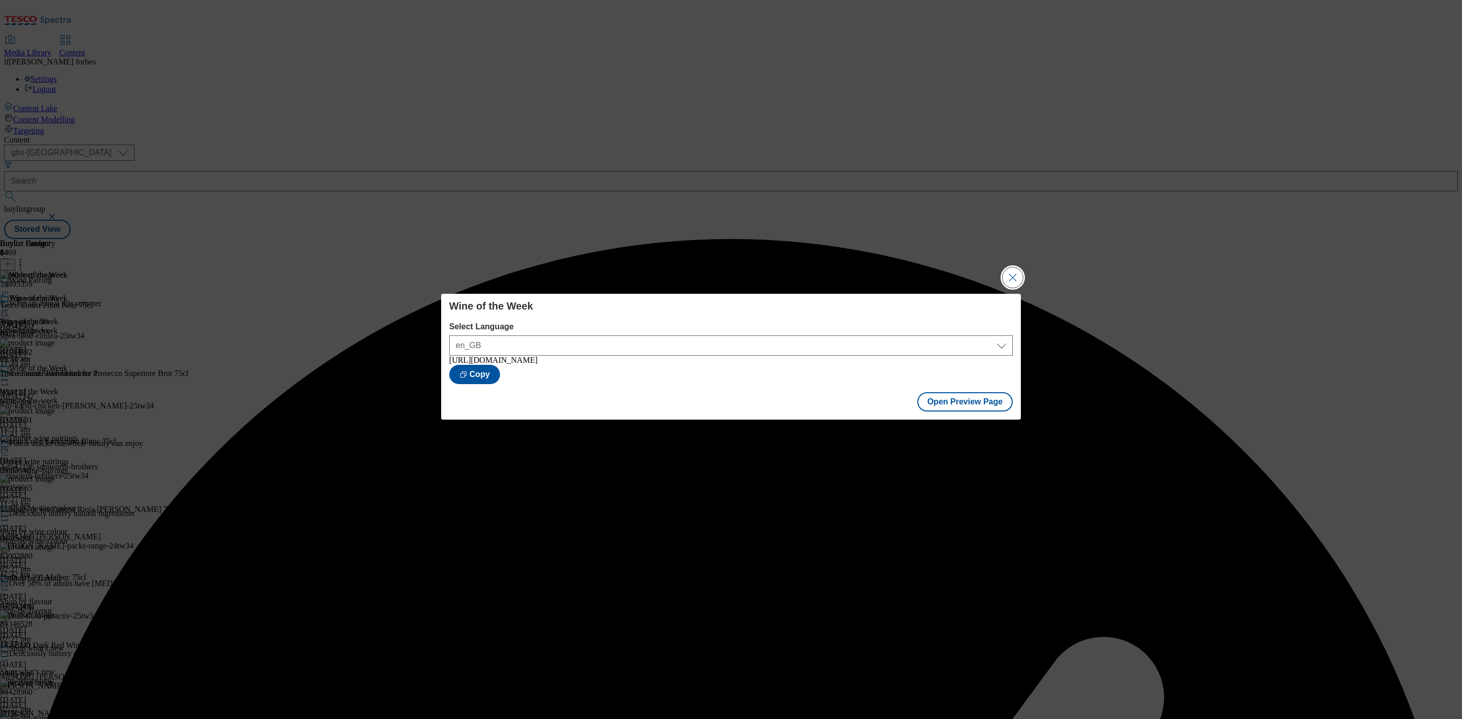
click at [1017, 273] on button "Close Modal" at bounding box center [1013, 278] width 20 height 20
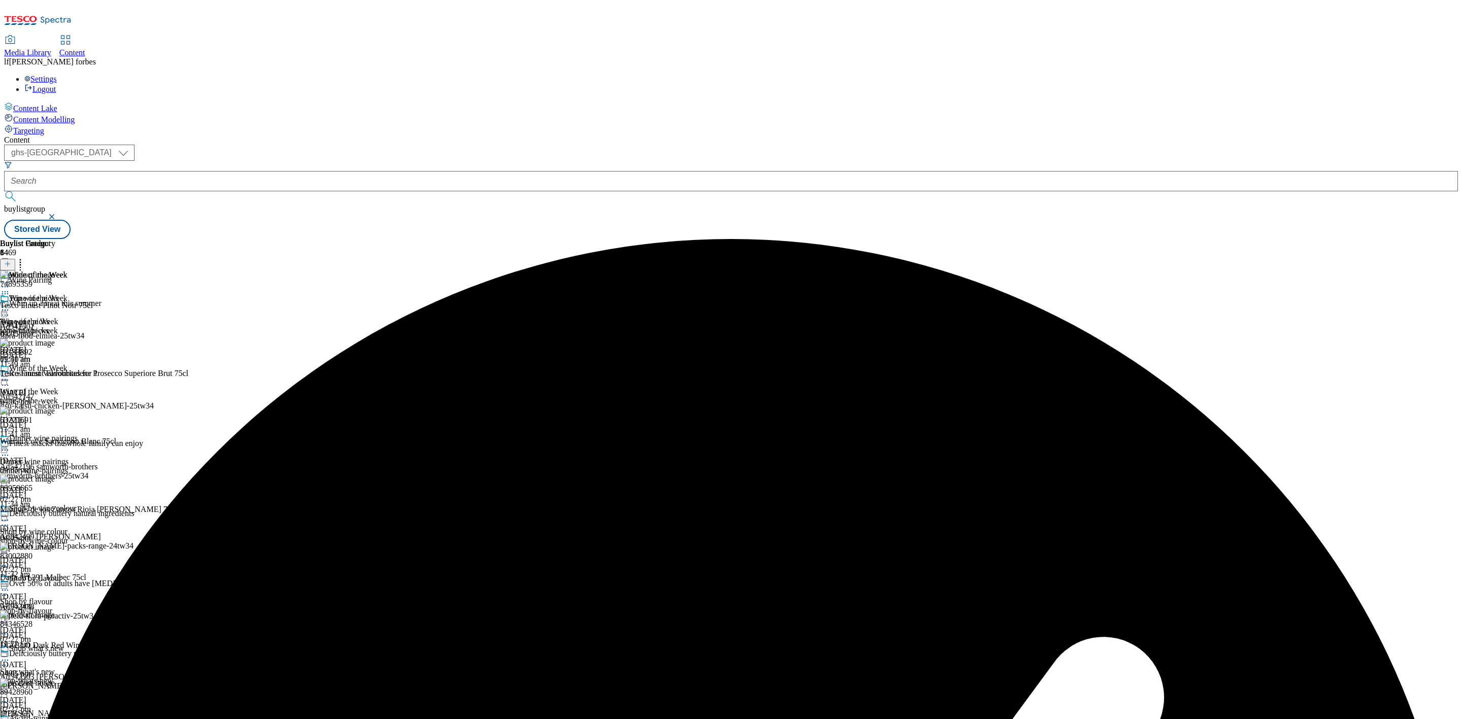
click at [68, 294] on div "Wine of the Week Wine of the Week wine-of-the-week 8 Oct 2025 11:51 am" at bounding box center [34, 329] width 68 height 70
click at [6, 310] on circle at bounding box center [6, 311] width 2 height 2
click at [58, 407] on button "Publish" at bounding box center [39, 413] width 38 height 12
